Goal: Find specific page/section: Find specific page/section

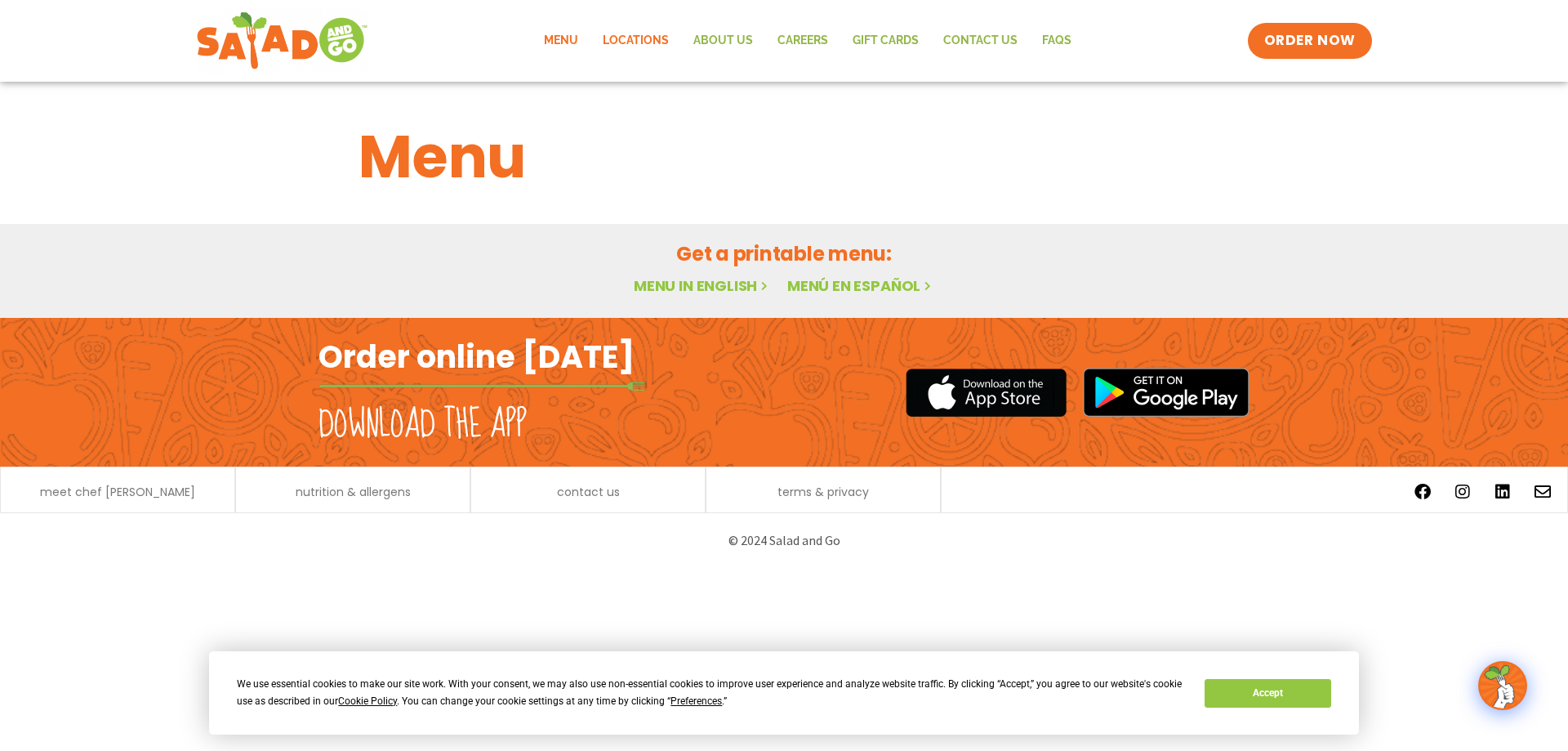
click at [638, 48] on link "Locations" at bounding box center [635, 41] width 91 height 37
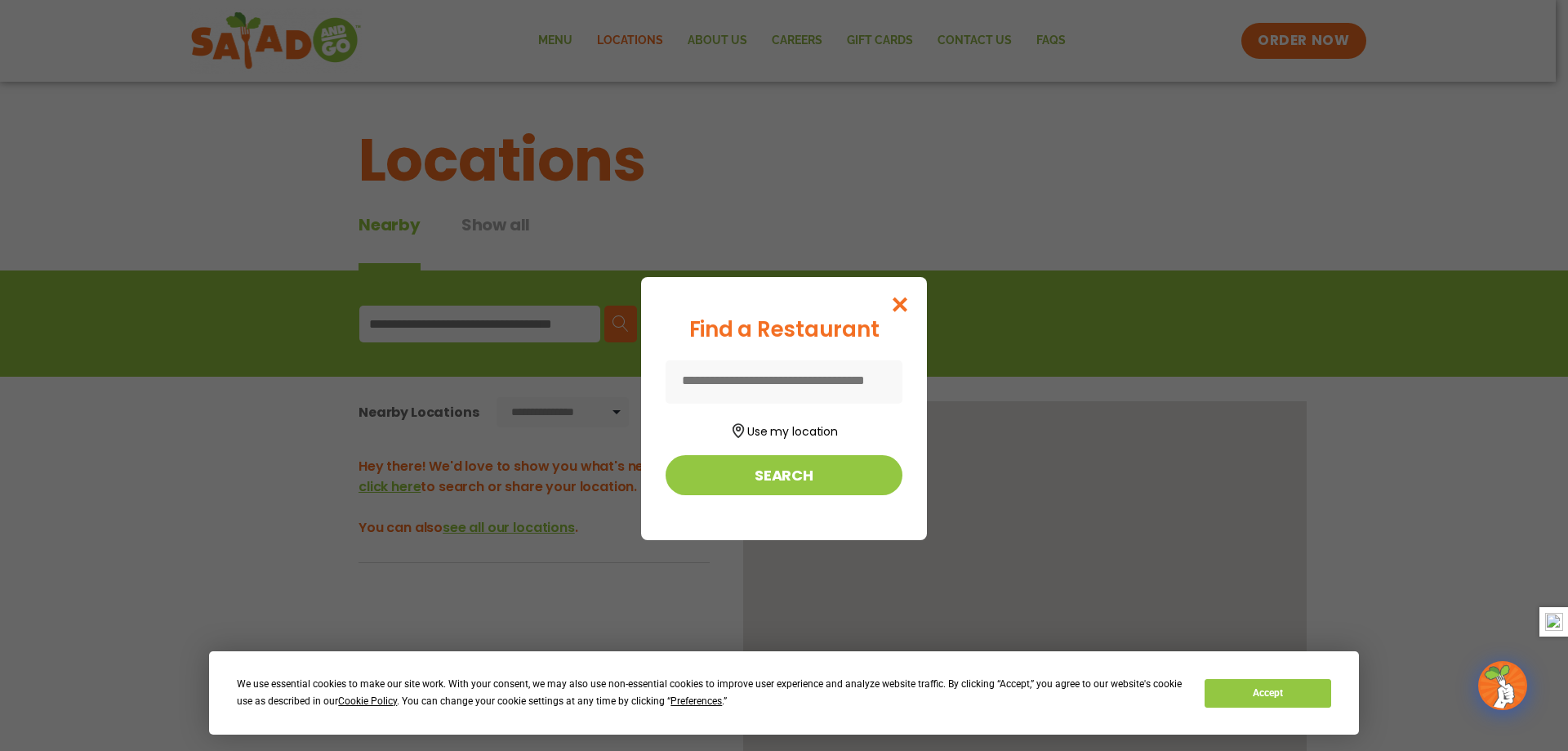
click at [805, 386] on input at bounding box center [784, 382] width 237 height 43
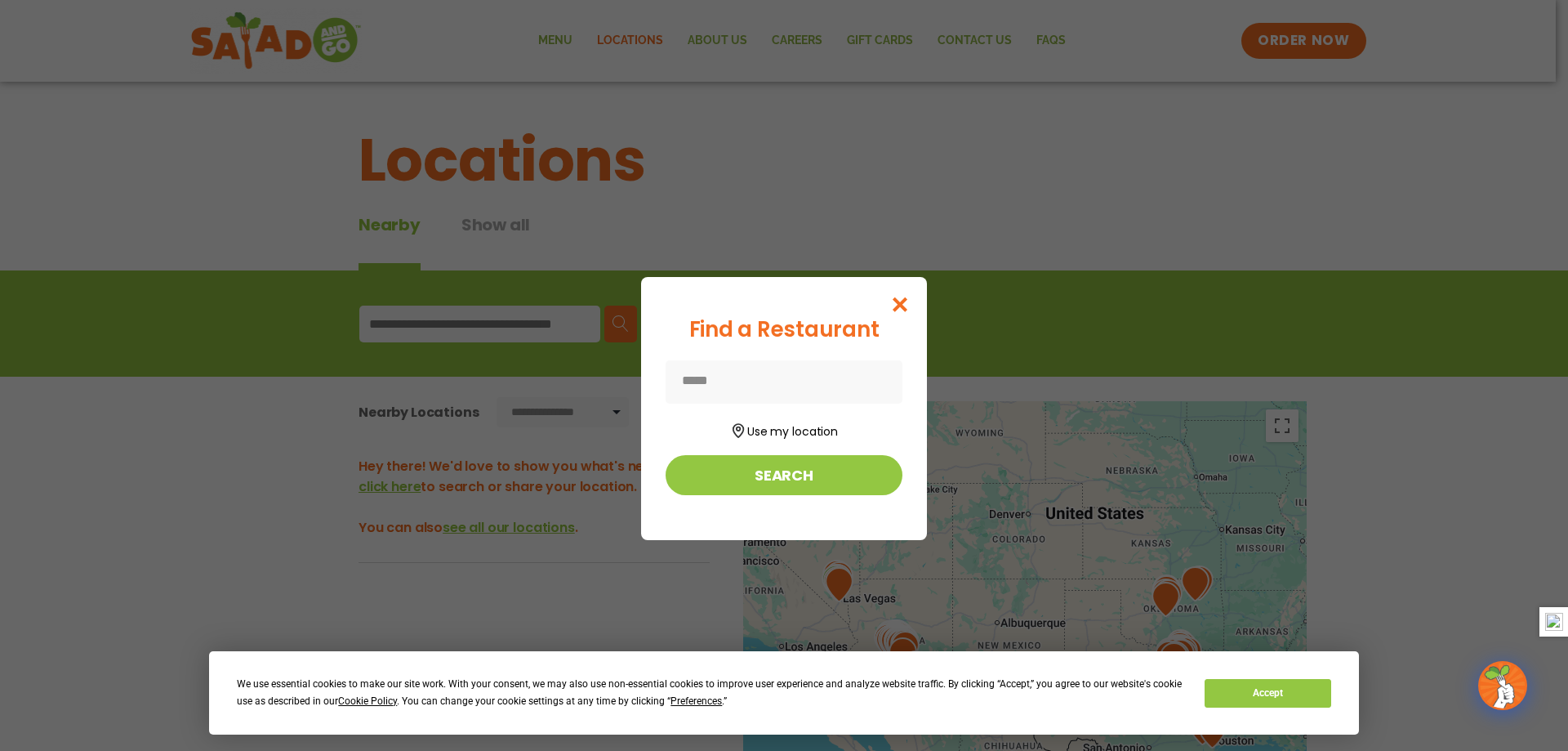
type input "**********"
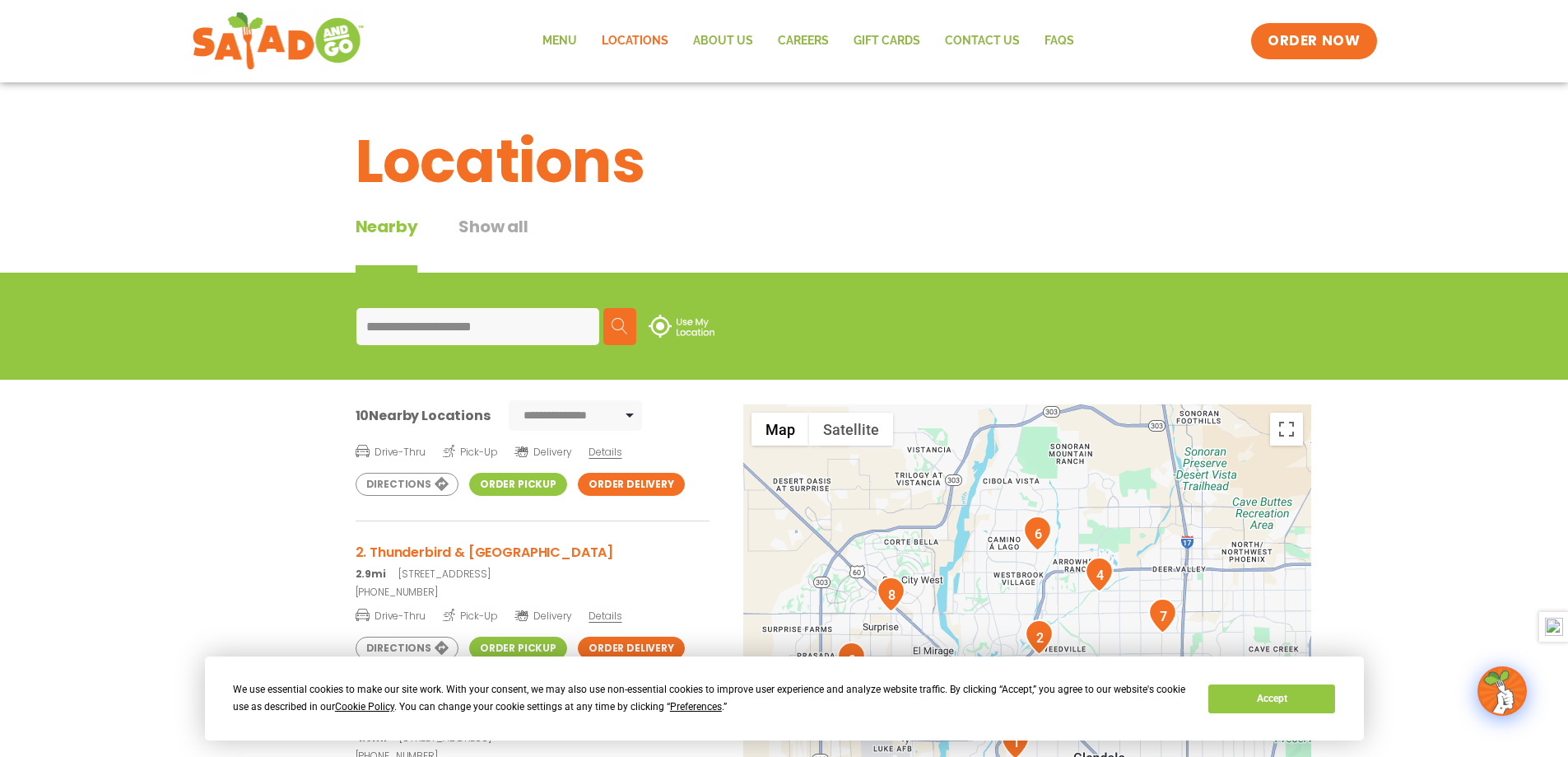
scroll to position [82, 0]
click at [484, 480] on link "Order Pickup" at bounding box center [518, 484] width 98 height 23
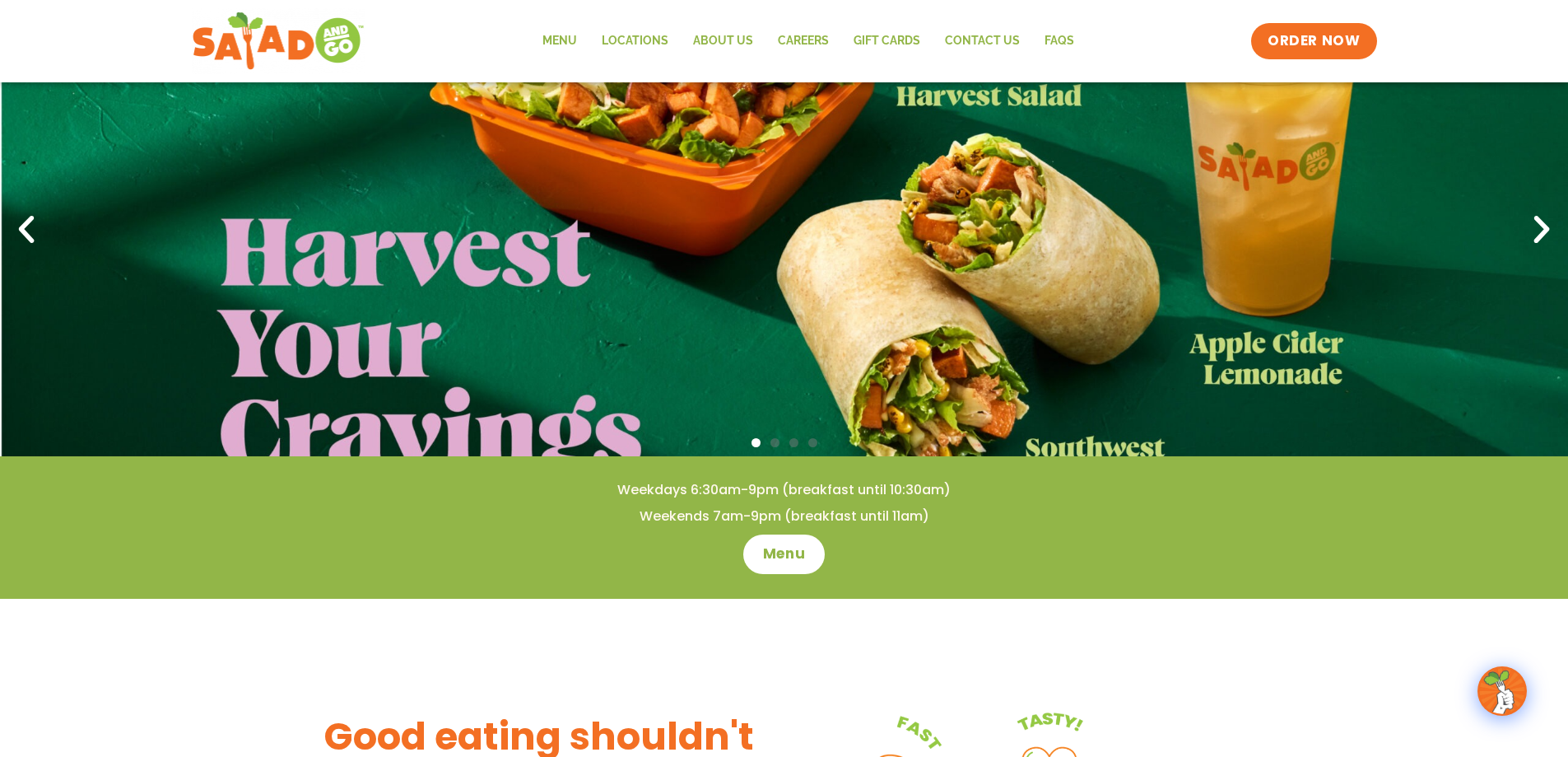
scroll to position [412, 0]
